Goal: Information Seeking & Learning: Learn about a topic

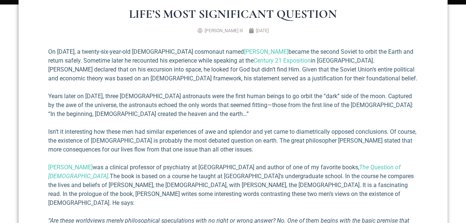
scroll to position [259, 0]
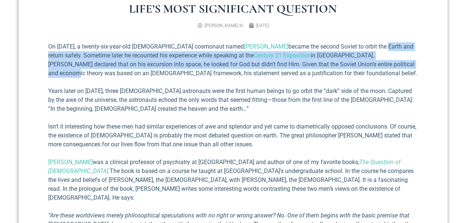
drag, startPoint x: 361, startPoint y: 45, endPoint x: 397, endPoint y: 64, distance: 40.0
click at [397, 64] on p "On [DATE], a twenty-six-year-old [DEMOGRAPHIC_DATA] cosmonaut named [PERSON_NAM…" at bounding box center [232, 60] width 369 height 36
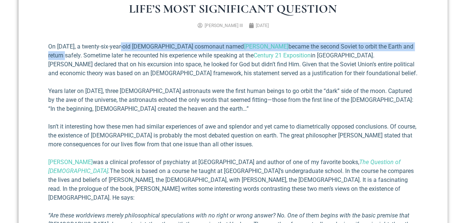
drag, startPoint x: 124, startPoint y: 47, endPoint x: 411, endPoint y: 47, distance: 286.8
click at [411, 47] on p "On [DATE], a twenty-six-year-old [DEMOGRAPHIC_DATA] cosmonaut named [PERSON_NAM…" at bounding box center [232, 60] width 369 height 36
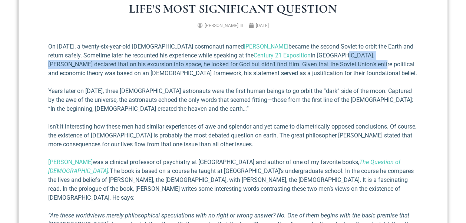
drag, startPoint x: 326, startPoint y: 53, endPoint x: 329, endPoint y: 65, distance: 12.4
click at [329, 65] on p "On [DATE], a twenty-six-year-old [DEMOGRAPHIC_DATA] cosmonaut named [PERSON_NAM…" at bounding box center [232, 60] width 369 height 36
click at [287, 64] on p "On [DATE], a twenty-six-year-old [DEMOGRAPHIC_DATA] cosmonaut named [PERSON_NAM…" at bounding box center [232, 60] width 369 height 36
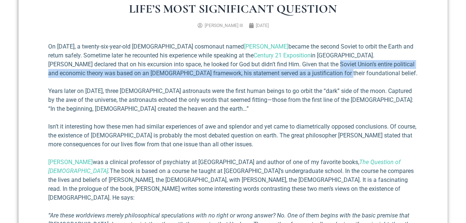
drag, startPoint x: 287, startPoint y: 64, endPoint x: 289, endPoint y: 76, distance: 12.1
click at [289, 76] on p "On [DATE], a twenty-six-year-old [DEMOGRAPHIC_DATA] cosmonaut named [PERSON_NAM…" at bounding box center [232, 60] width 369 height 36
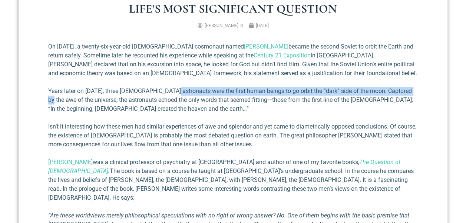
drag, startPoint x: 173, startPoint y: 92, endPoint x: 414, endPoint y: 93, distance: 241.6
click at [414, 93] on p "Years later on [DATE], three [DEMOGRAPHIC_DATA] astronauts were the first human…" at bounding box center [232, 100] width 369 height 27
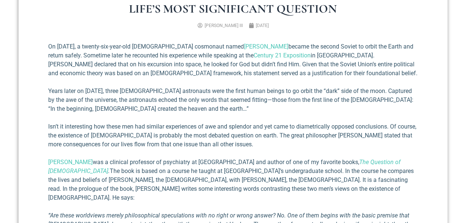
click at [67, 91] on p "Years later on [DATE], three [DEMOGRAPHIC_DATA] astronauts were the first human…" at bounding box center [232, 100] width 369 height 27
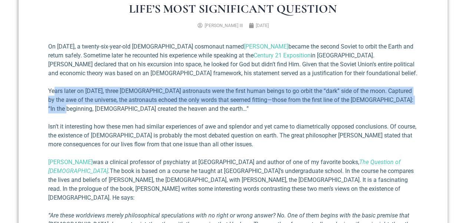
drag, startPoint x: 55, startPoint y: 91, endPoint x: 422, endPoint y: 99, distance: 367.0
click at [422, 99] on div "Life’s Most Significant Question [PERSON_NAME] III [DATE] On [DATE], a twenty-s…" at bounding box center [233, 207] width 429 height 438
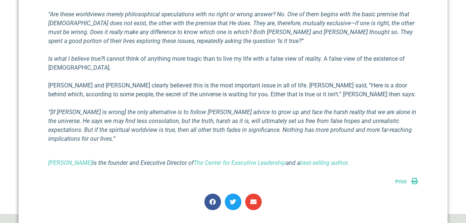
scroll to position [445, 0]
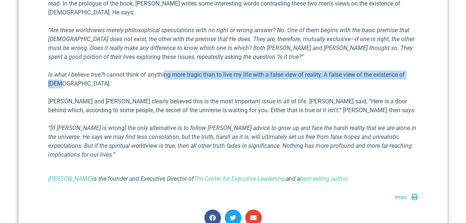
drag, startPoint x: 164, startPoint y: 63, endPoint x: 327, endPoint y: 74, distance: 163.5
click at [327, 74] on p "Is what I believe true? I cannot think of anything more tragic than to live my …" at bounding box center [232, 79] width 369 height 18
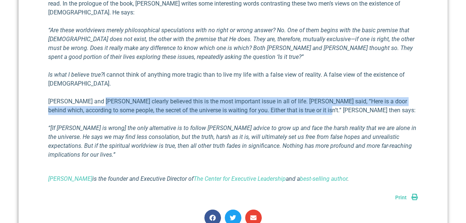
drag, startPoint x: 96, startPoint y: 93, endPoint x: 311, endPoint y: 99, distance: 214.7
click at [311, 99] on p "[PERSON_NAME] and [PERSON_NAME] clearly believed this is the most important iss…" at bounding box center [232, 106] width 369 height 18
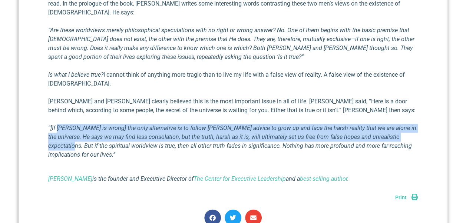
drag, startPoint x: 57, startPoint y: 119, endPoint x: 404, endPoint y: 125, distance: 346.6
click at [404, 125] on p "“[If [PERSON_NAME] is wrong] the only alternative is to follow [PERSON_NAME] ad…" at bounding box center [232, 142] width 369 height 36
click at [295, 127] on em "“[If [PERSON_NAME] is wrong] the only alternative is to follow [PERSON_NAME] ad…" at bounding box center [232, 142] width 368 height 34
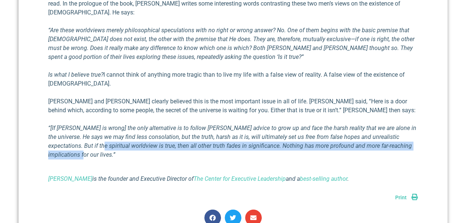
drag, startPoint x: 76, startPoint y: 138, endPoint x: 418, endPoint y: 138, distance: 342.1
click at [418, 138] on div "Life’s Most Significant Question [PERSON_NAME] III [DATE] On [DATE], a twenty-s…" at bounding box center [233, 22] width 429 height 438
